Goal: Information Seeking & Learning: Learn about a topic

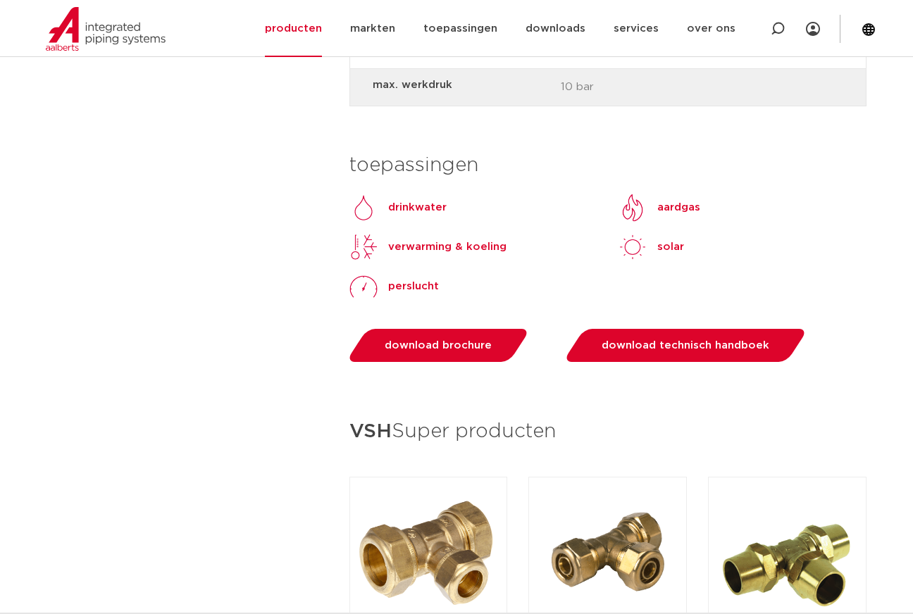
scroll to position [2043, 0]
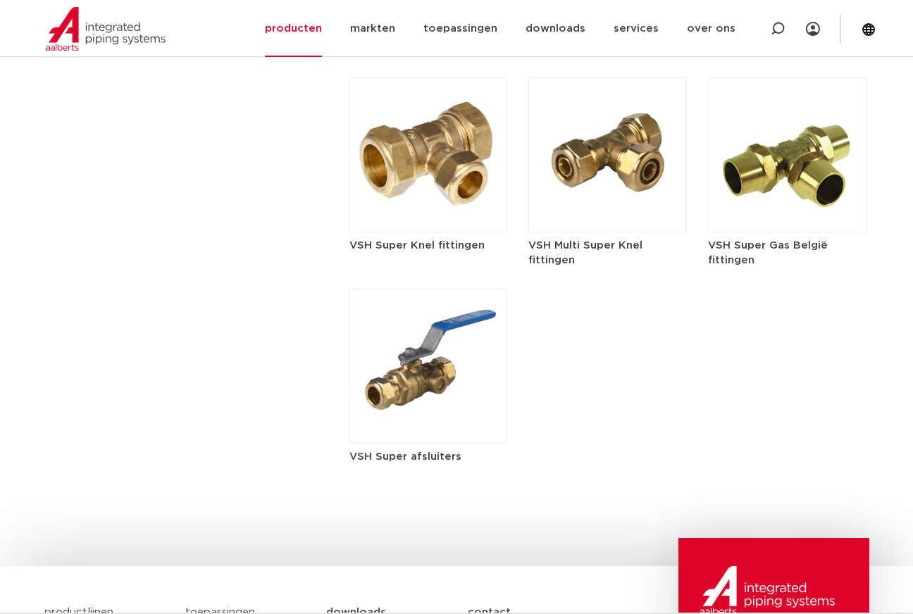
click at [401, 245] on h5 "VSH Super Knel fittingen" at bounding box center [428, 245] width 158 height 15
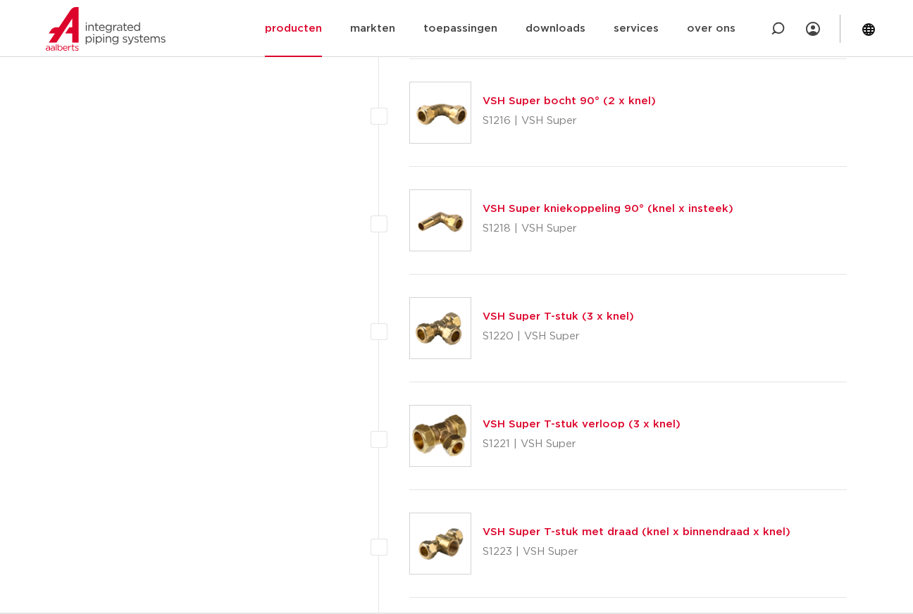
scroll to position [1778, 0]
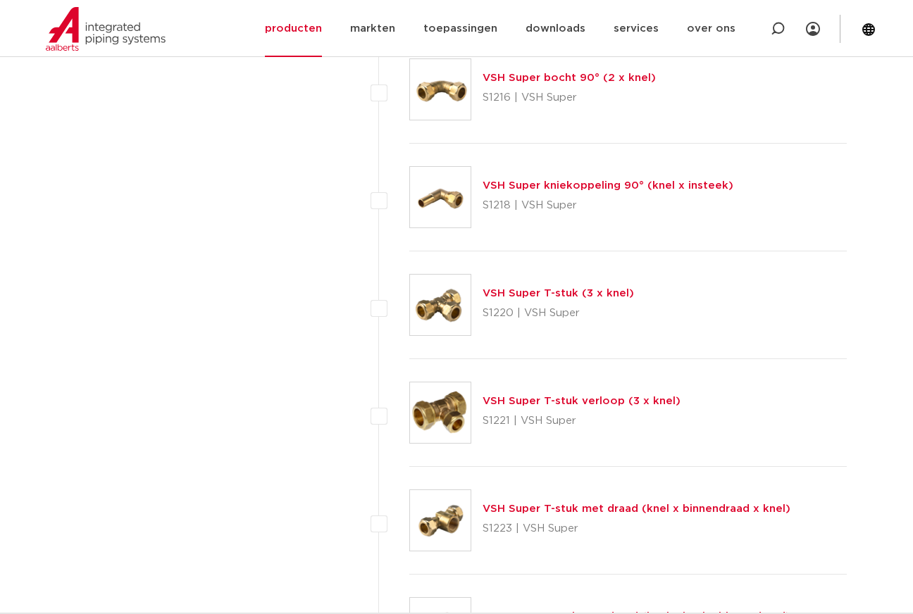
click at [500, 397] on link "VSH Super T-stuk verloop (3 x knel)" at bounding box center [582, 401] width 198 height 11
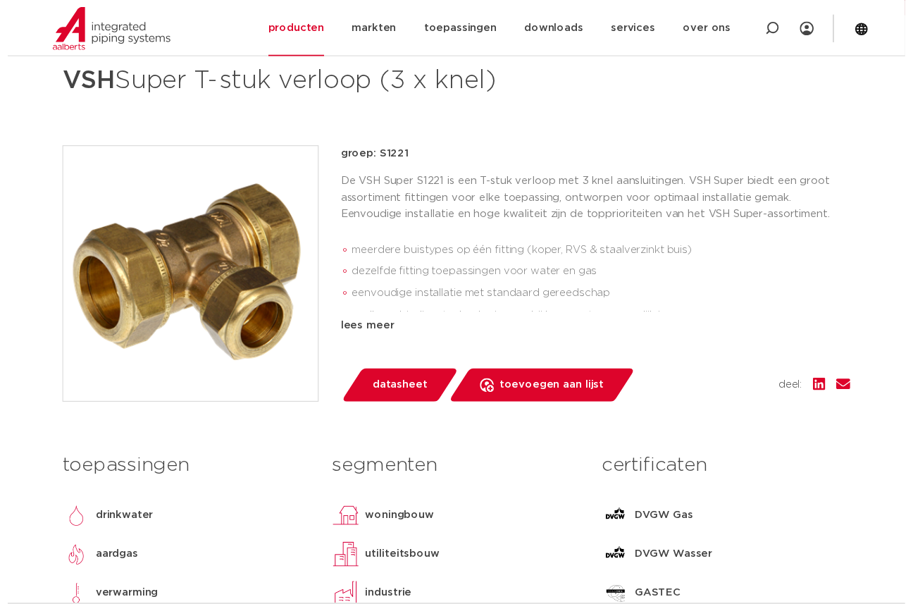
scroll to position [164, 0]
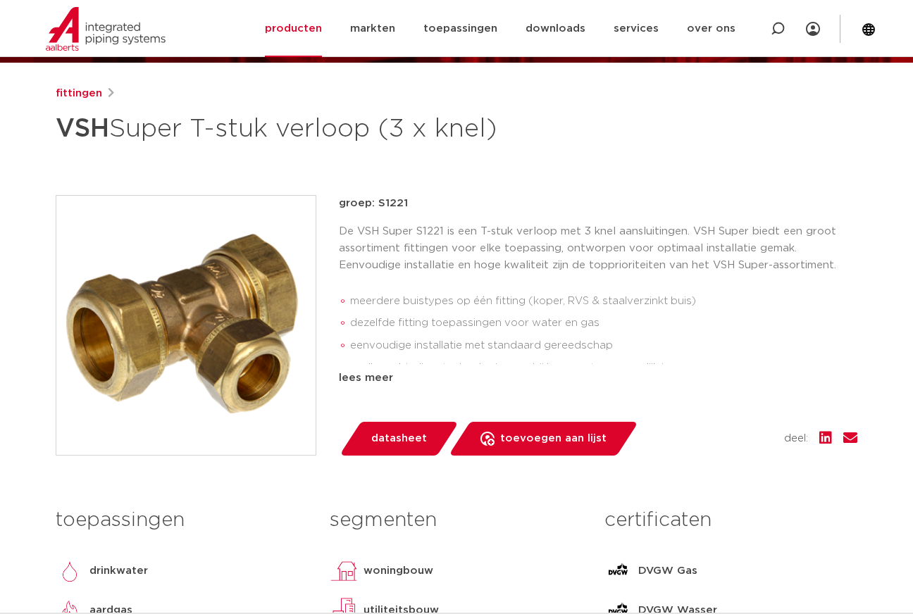
click at [392, 442] on span "datasheet" at bounding box center [399, 439] width 56 height 23
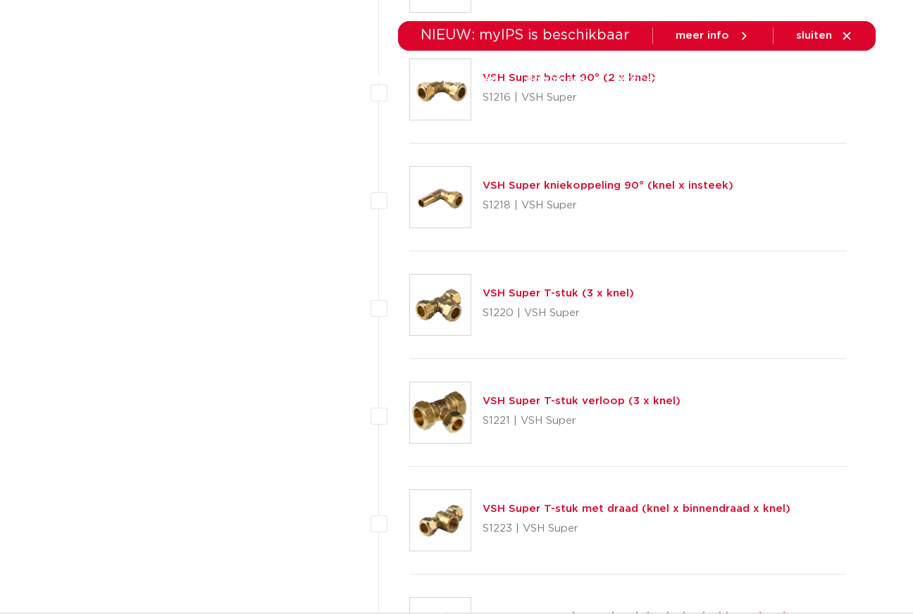
click at [496, 290] on link "VSH Super T-stuk (3 x knel)" at bounding box center [558, 293] width 151 height 11
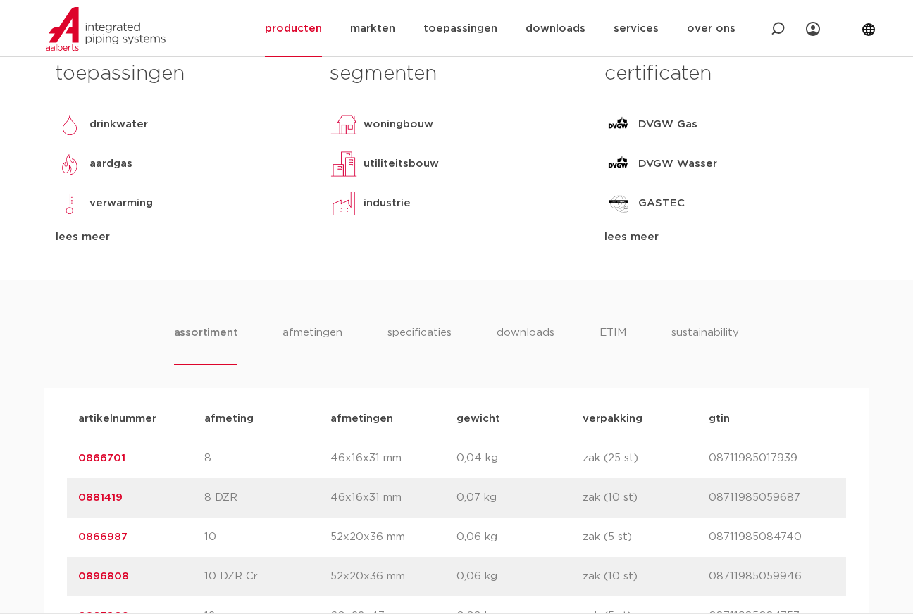
scroll to position [657, 0]
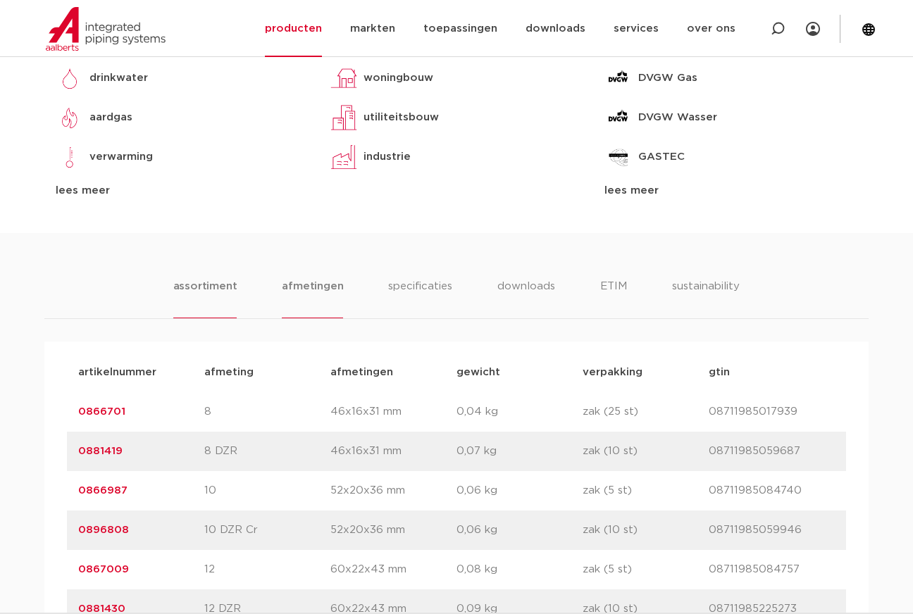
click at [309, 290] on li "afmetingen" at bounding box center [312, 298] width 61 height 40
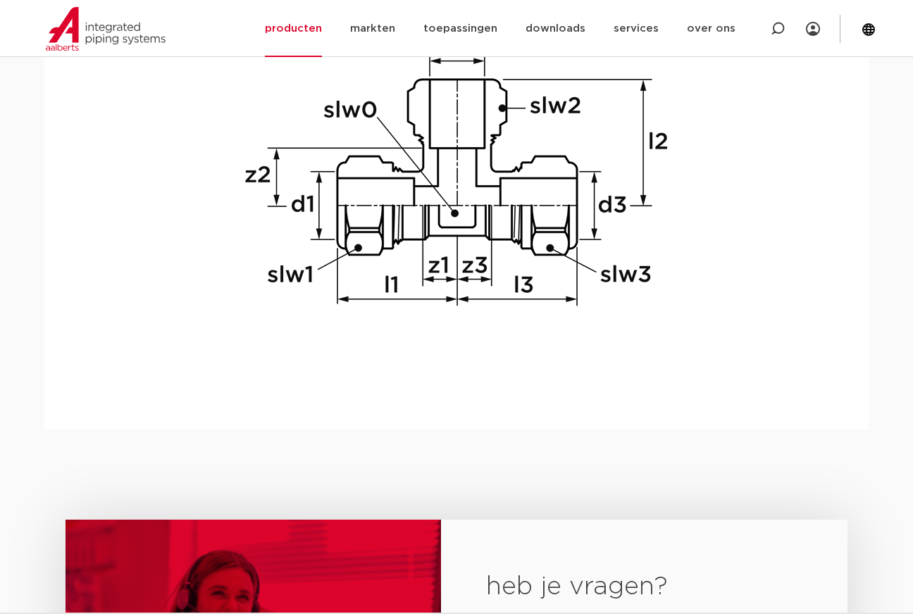
scroll to position [2090, 0]
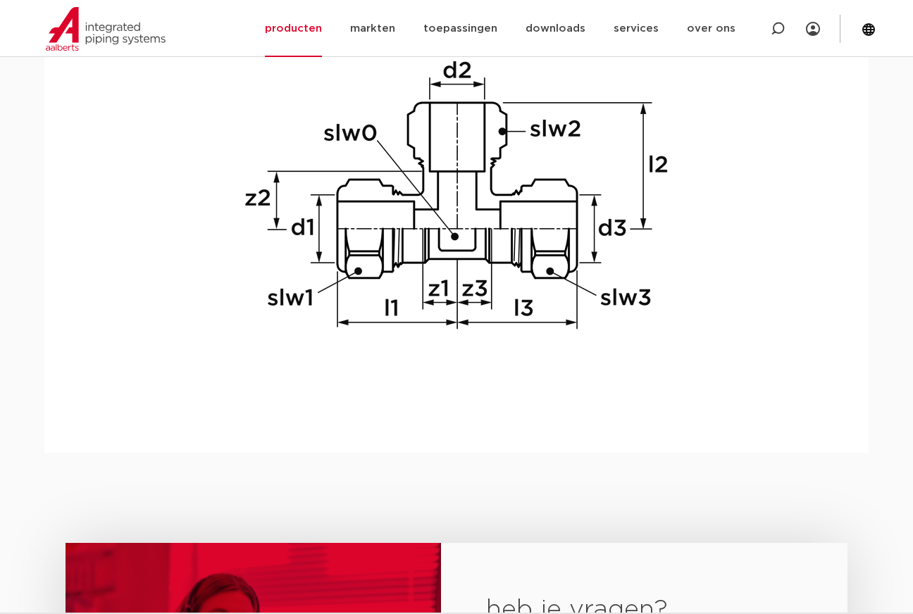
click at [344, 337] on img at bounding box center [456, 193] width 451 height 451
